Goal: Information Seeking & Learning: Learn about a topic

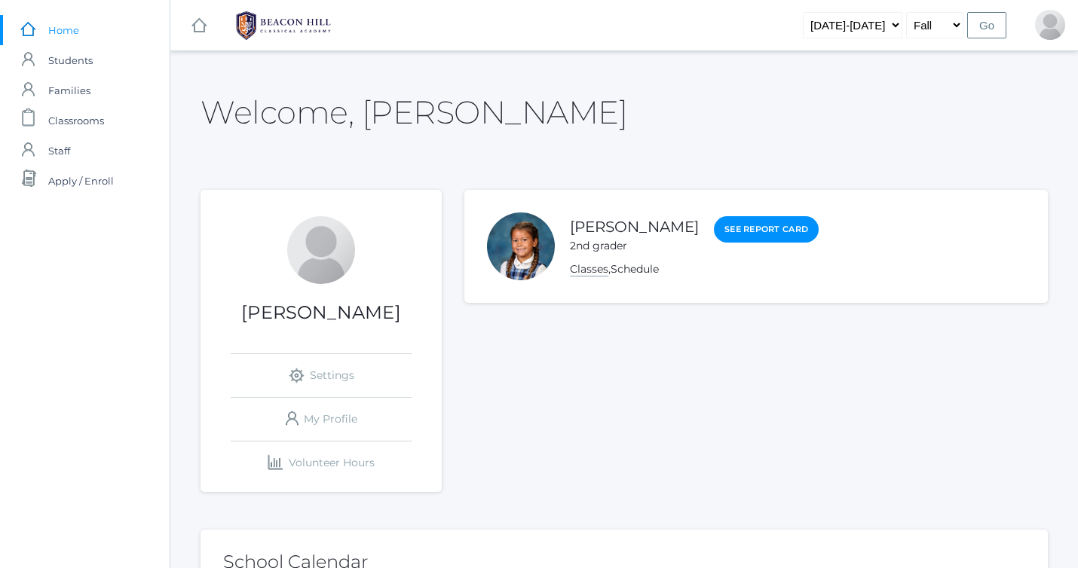
click at [591, 271] on link "Classes" at bounding box center [589, 269] width 38 height 14
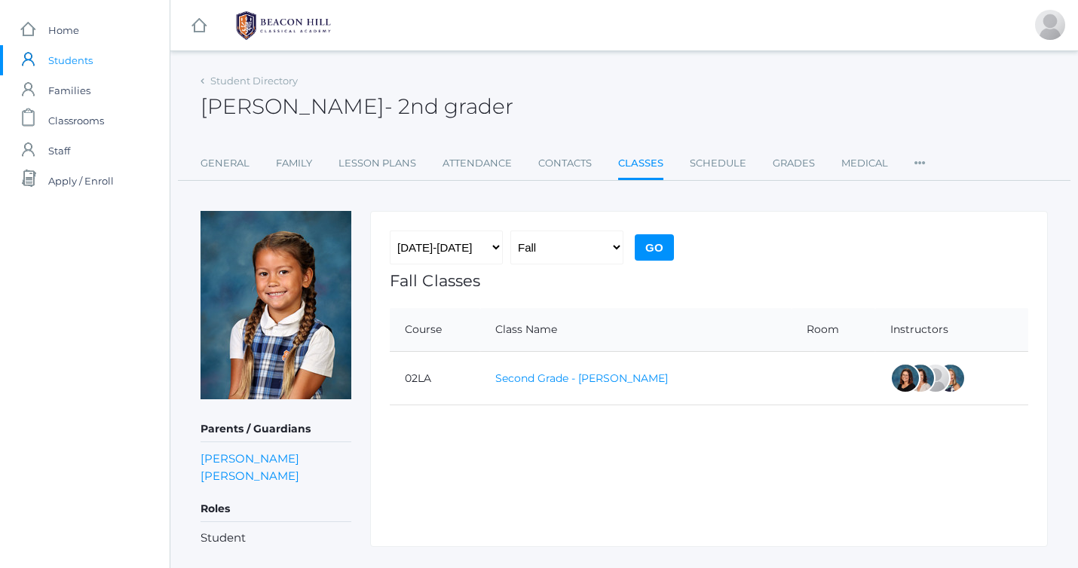
click at [541, 381] on link "Second Grade - [PERSON_NAME]" at bounding box center [581, 379] width 173 height 14
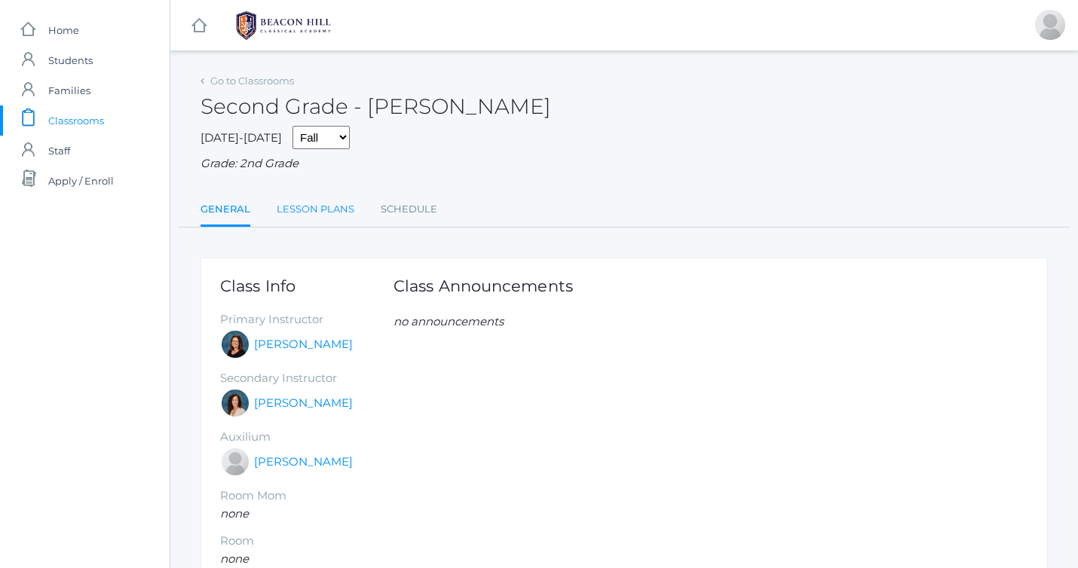
click at [291, 211] on link "Lesson Plans" at bounding box center [316, 209] width 78 height 30
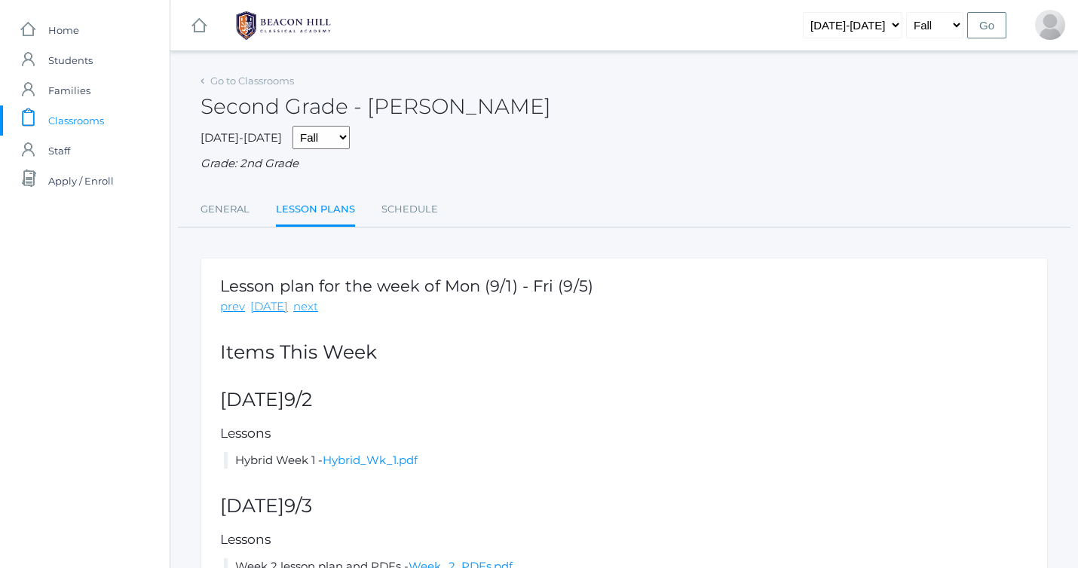
scroll to position [93, 0]
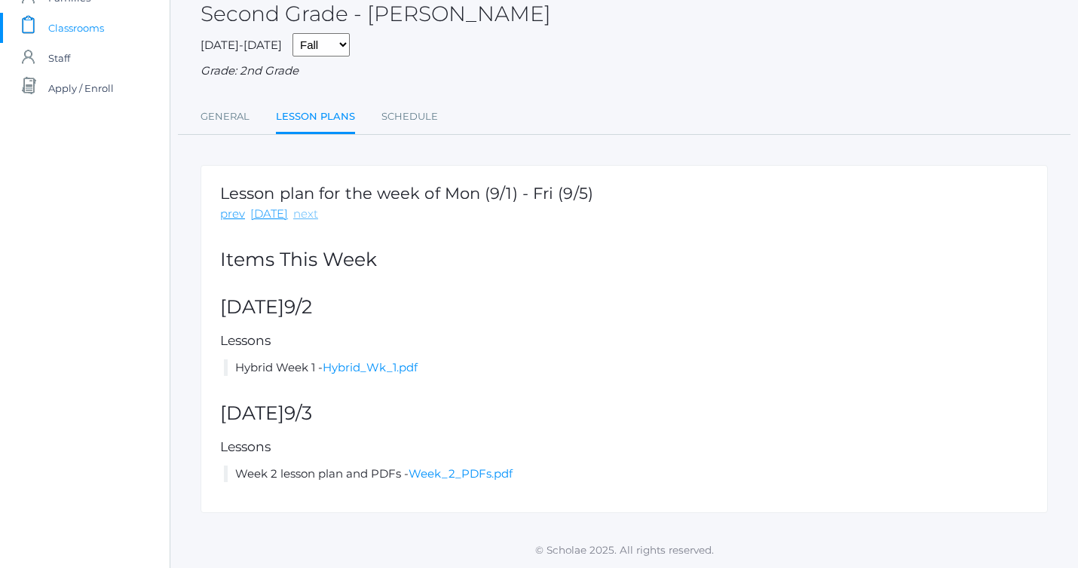
click at [298, 219] on link "next" at bounding box center [305, 214] width 25 height 17
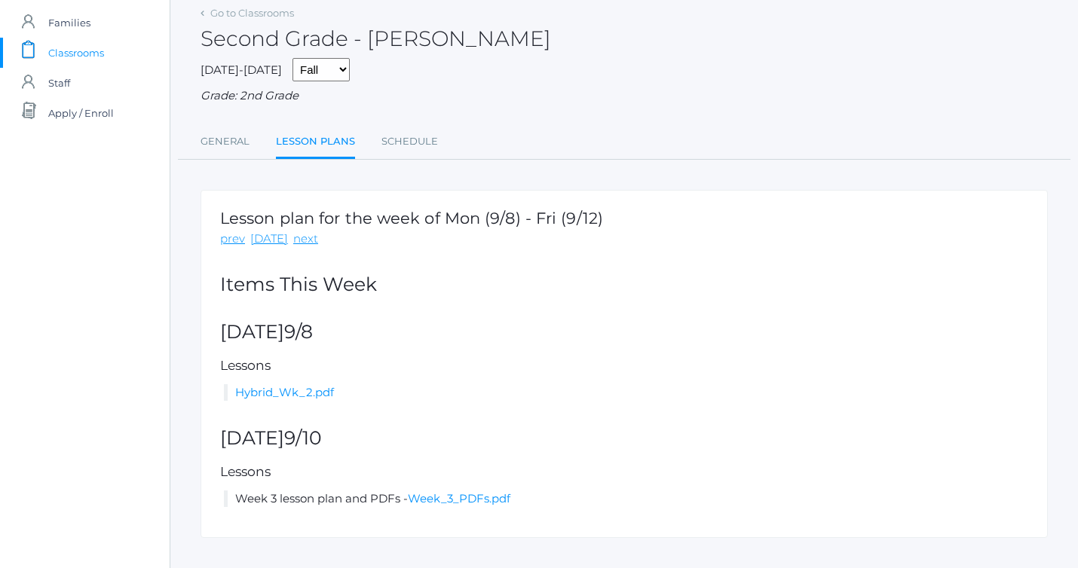
scroll to position [80, 0]
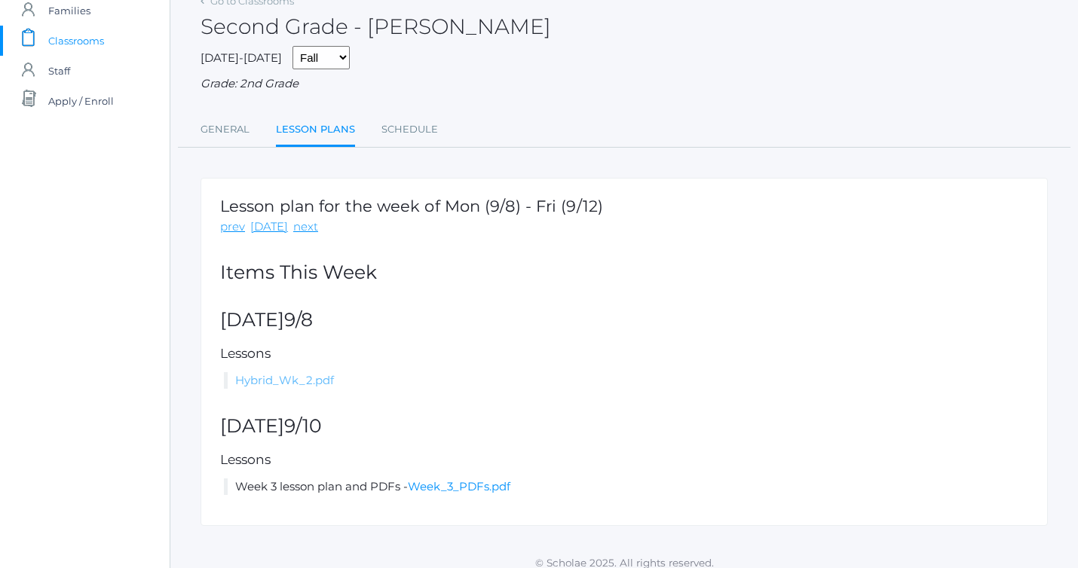
click at [292, 379] on link "Hybrid_Wk_2.pdf" at bounding box center [284, 380] width 99 height 14
